Goal: Complete application form

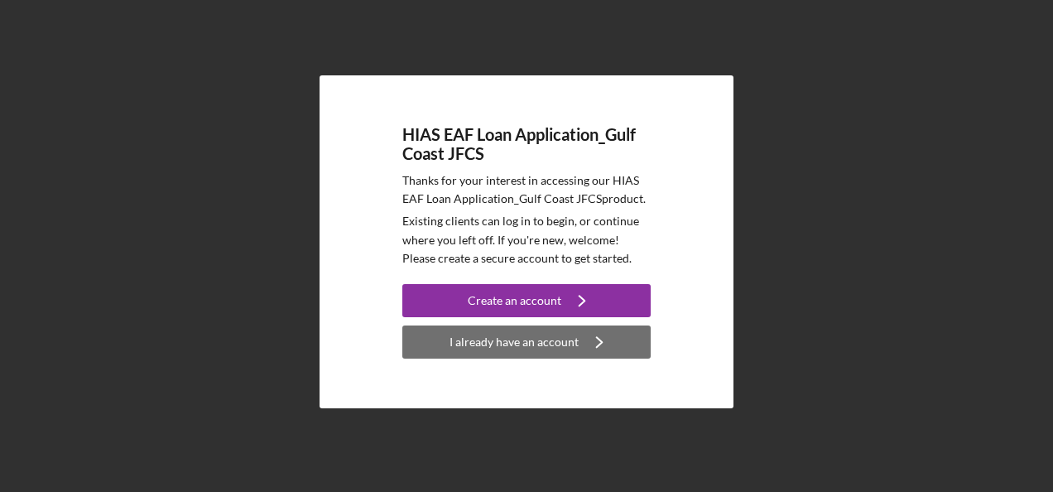
click at [511, 343] on div "I already have an account" at bounding box center [513, 341] width 129 height 33
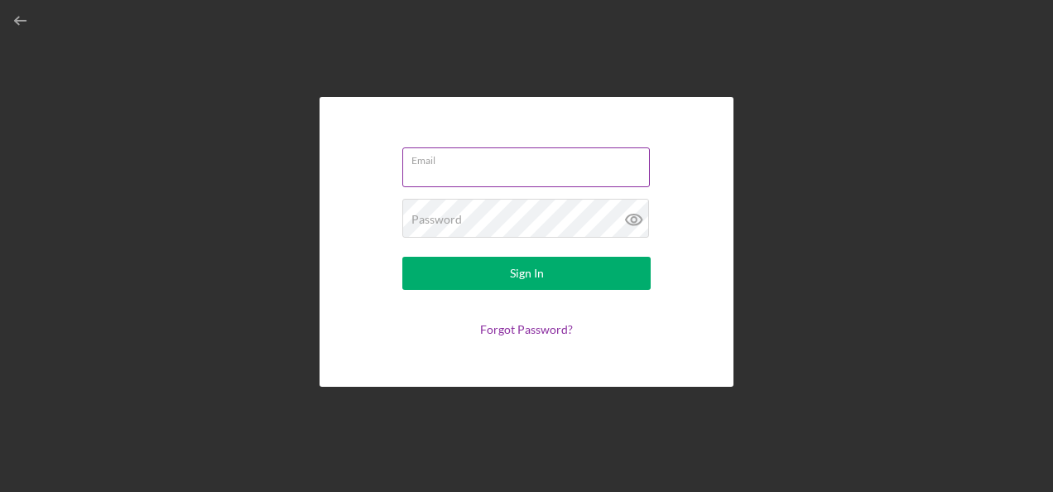
click at [461, 161] on div "Email" at bounding box center [526, 167] width 248 height 41
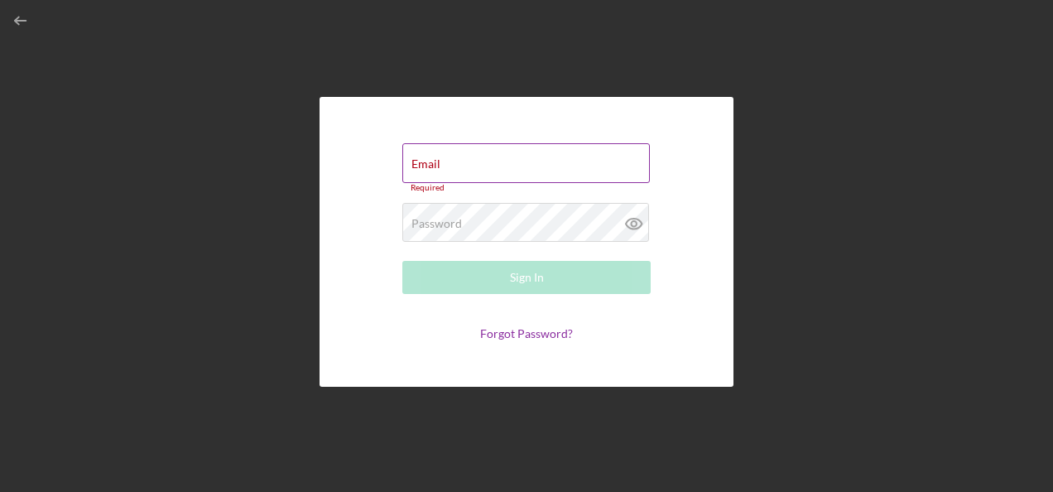
click at [461, 161] on div "Email Required" at bounding box center [526, 168] width 248 height 50
type input "[EMAIL_ADDRESS][DOMAIN_NAME]"
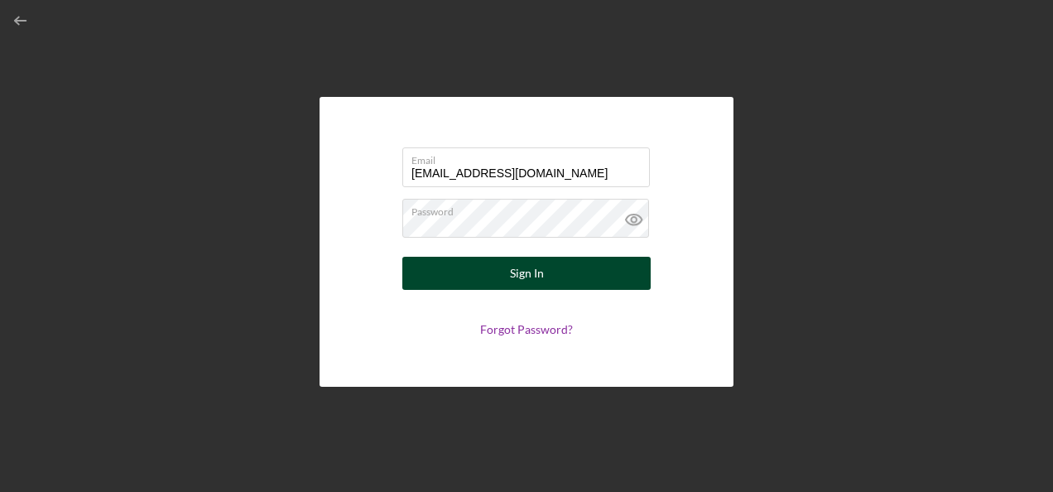
click at [537, 280] on div "Sign In" at bounding box center [527, 273] width 34 height 33
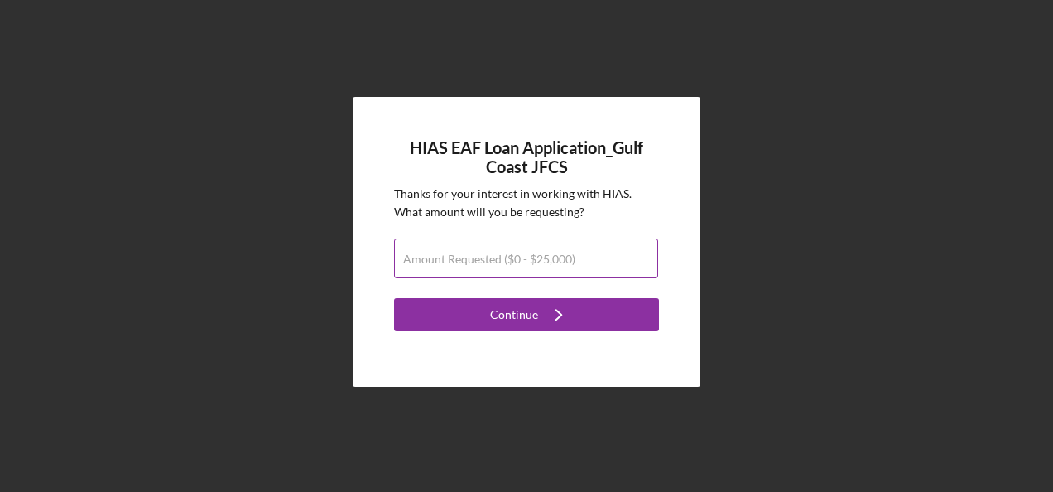
click at [454, 262] on label "Amount Requested ($0 - $25,000)" at bounding box center [489, 258] width 172 height 13
click at [454, 262] on input "Amount Requested ($0 - $25,000)" at bounding box center [526, 258] width 264 height 40
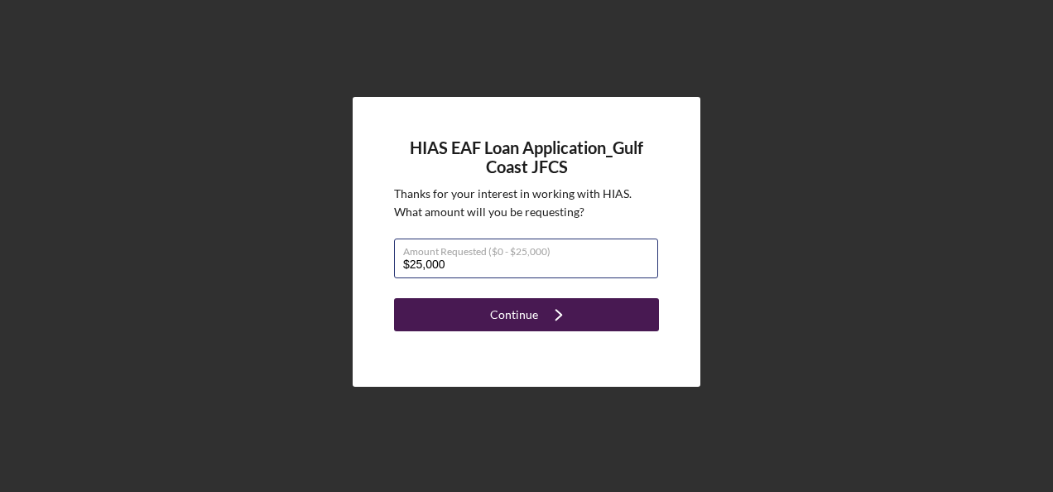
type input "$25,000"
click at [461, 311] on button "Continue Icon/Navigate" at bounding box center [526, 314] width 265 height 33
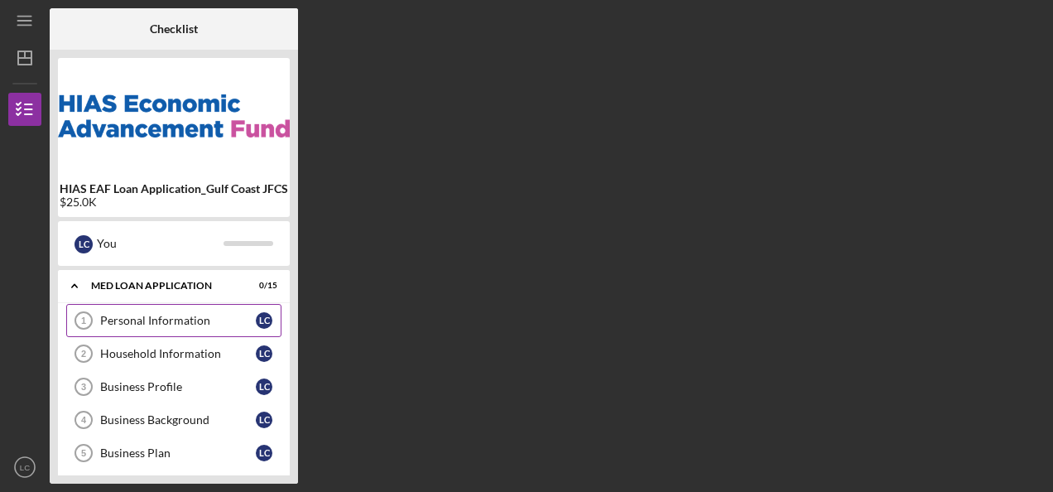
click at [147, 314] on div "Personal Information" at bounding box center [178, 320] width 156 height 13
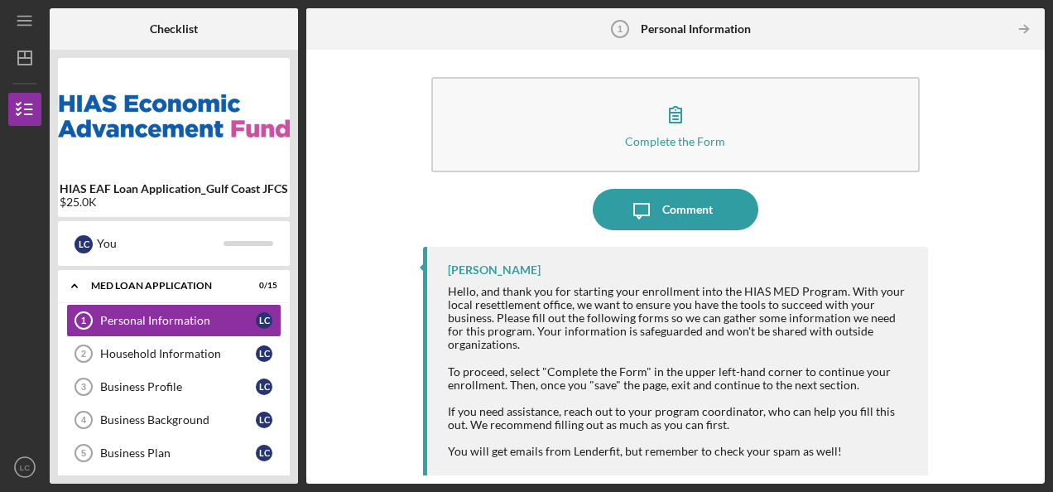
scroll to position [9, 0]
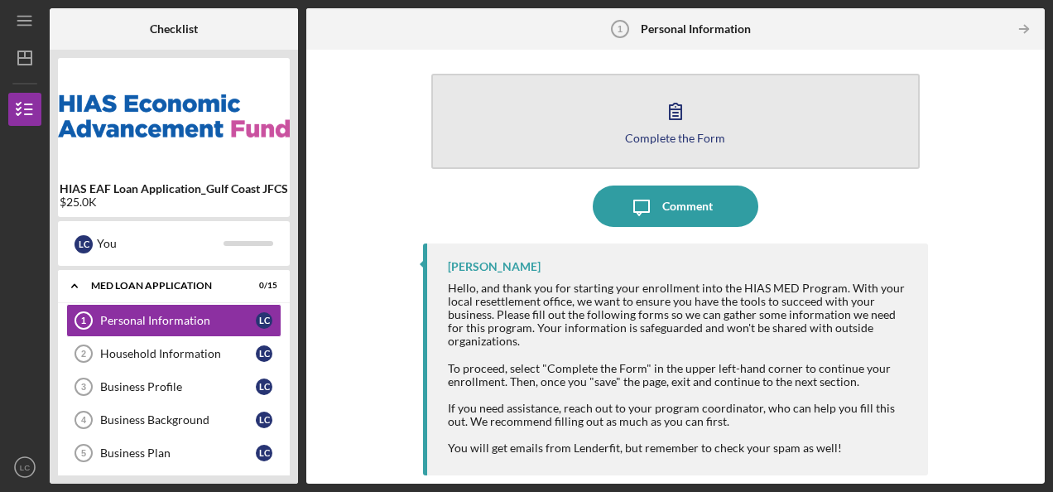
click at [571, 131] on button "Complete the Form Form" at bounding box center [675, 121] width 488 height 95
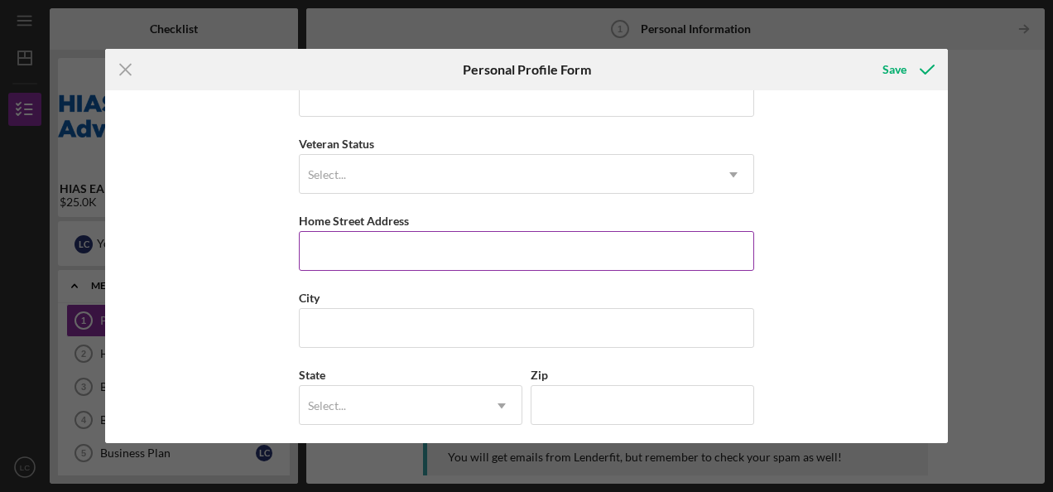
scroll to position [276, 0]
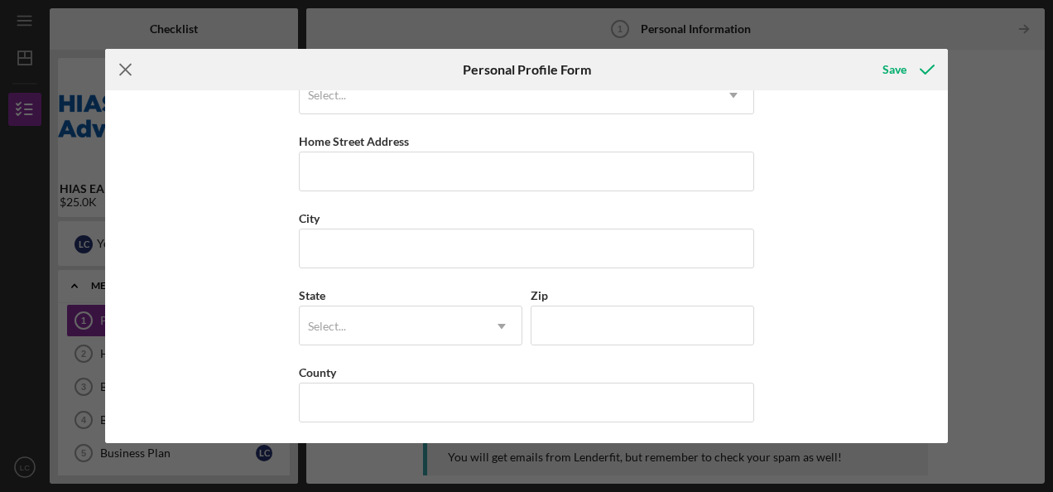
click at [129, 72] on line at bounding box center [125, 70] width 11 height 11
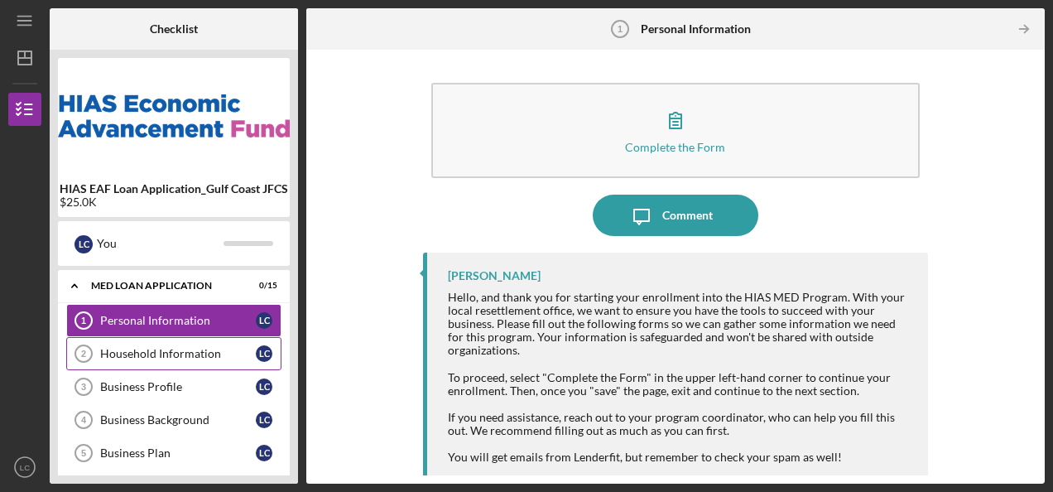
click at [174, 357] on div "Household Information" at bounding box center [178, 353] width 156 height 13
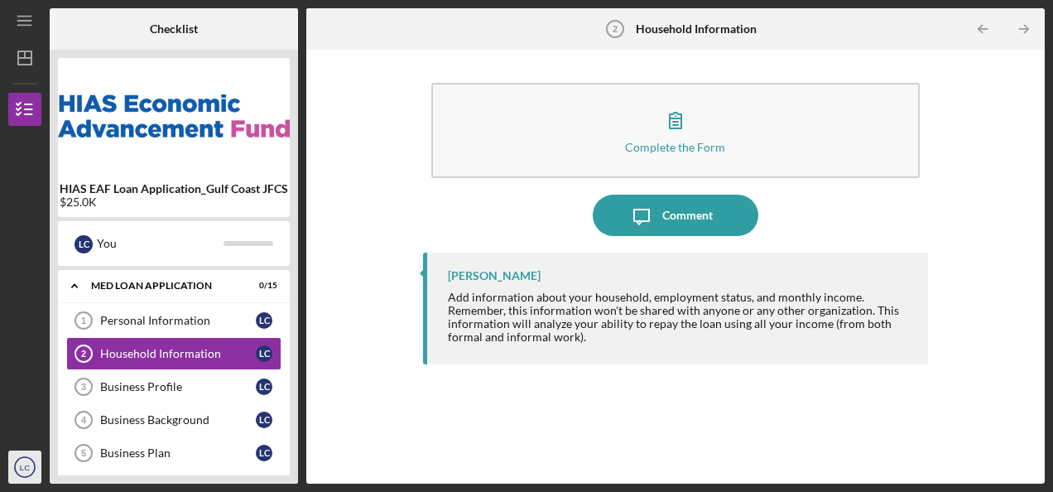
click at [36, 467] on icon "LC" at bounding box center [24, 466] width 33 height 41
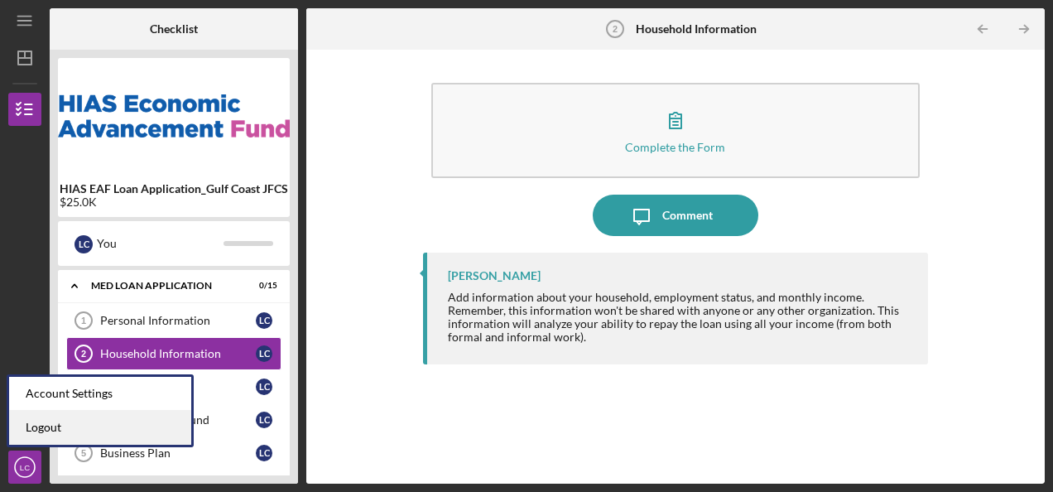
click at [51, 424] on link "Logout" at bounding box center [100, 427] width 182 height 34
